Goal: Transaction & Acquisition: Purchase product/service

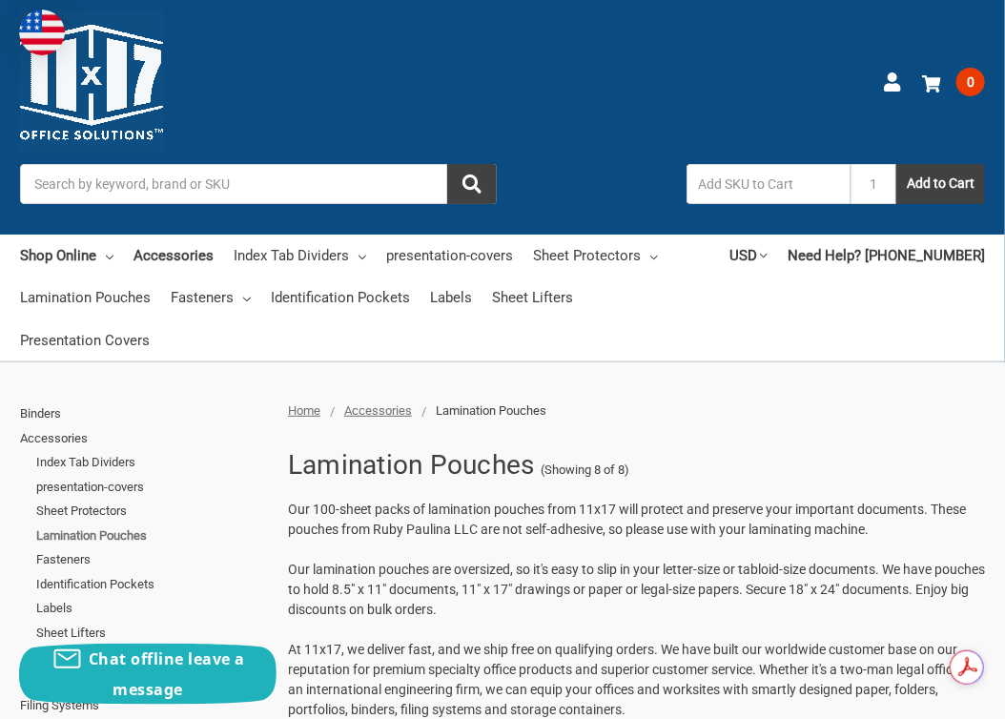
click at [149, 523] on link "Lamination Pouches" at bounding box center [151, 535] width 231 height 25
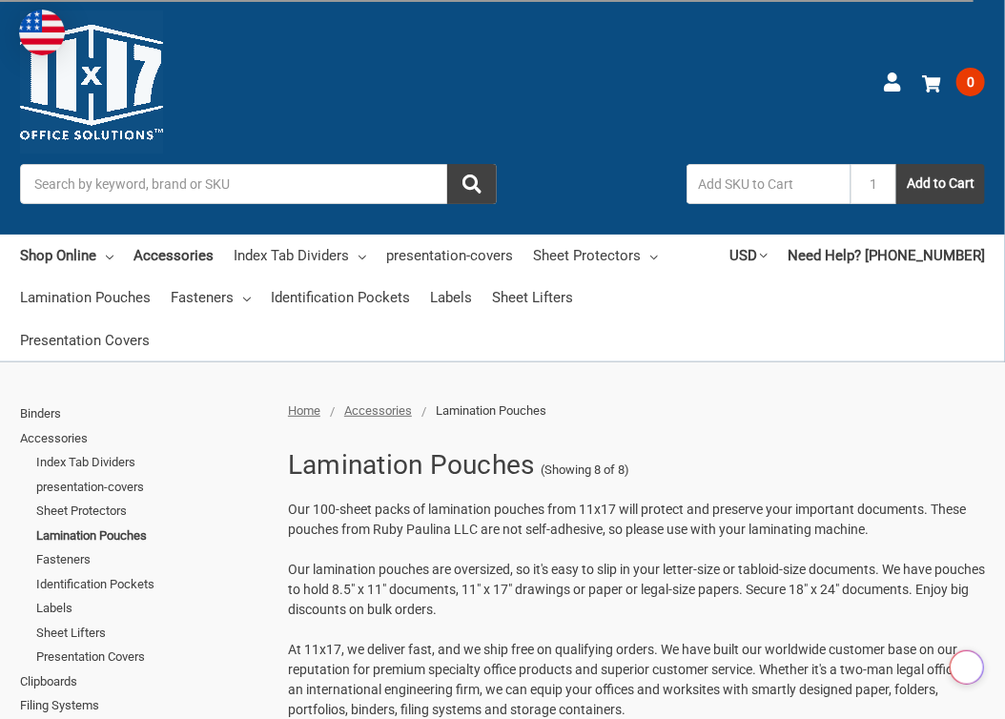
click at [516, 501] on span "Our 100-sheet packs of lamination pouches from 11x17 will protect and preserve …" at bounding box center [627, 518] width 678 height 35
